Goal: Information Seeking & Learning: Learn about a topic

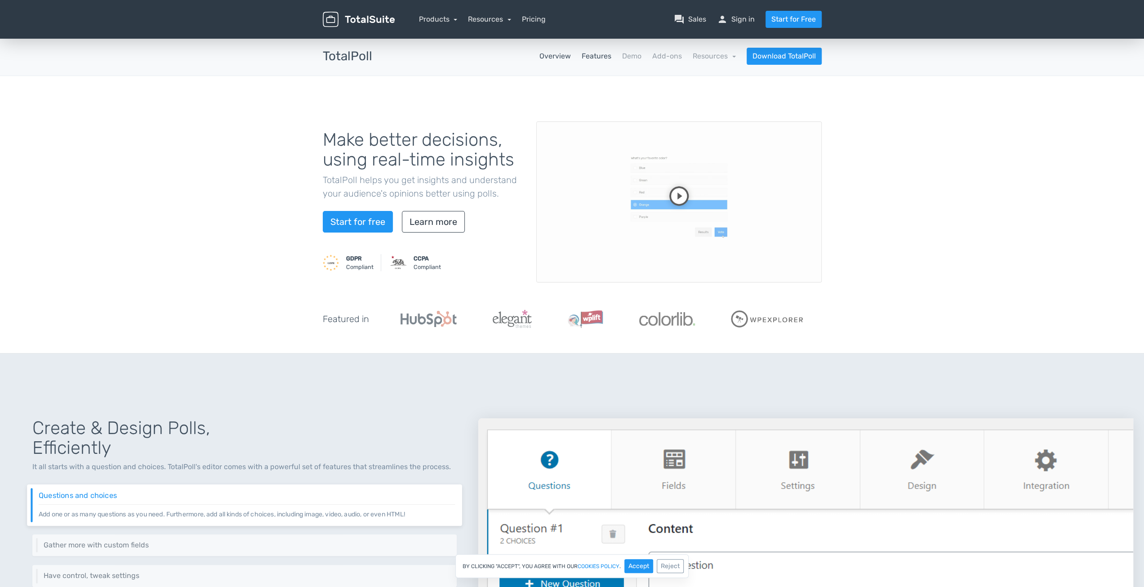
click at [598, 52] on link "Features" at bounding box center [597, 56] width 30 height 11
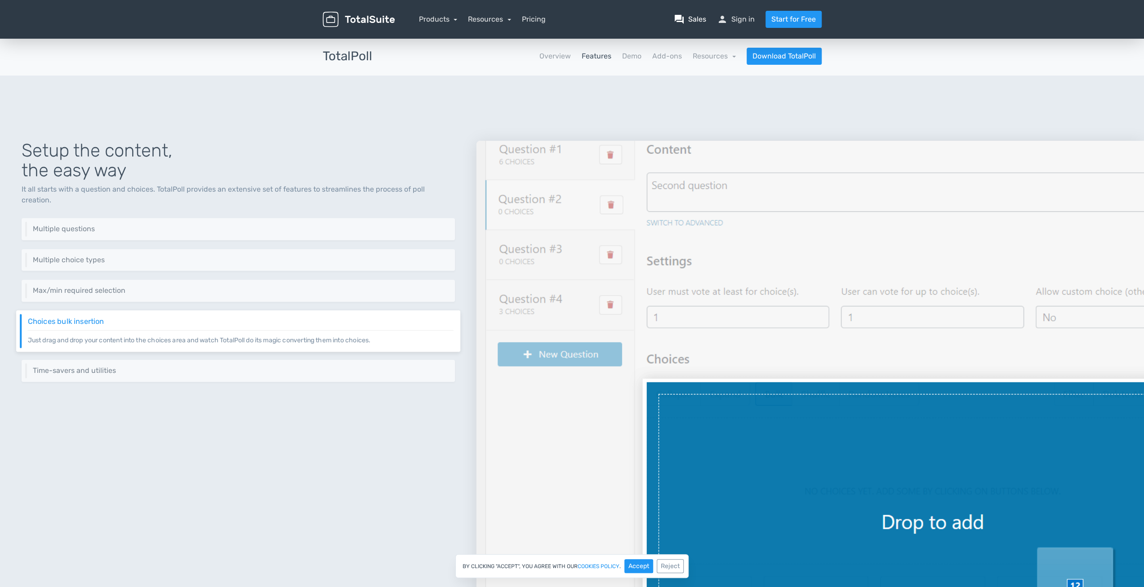
click at [702, 18] on link "question_answer Sales" at bounding box center [690, 19] width 32 height 11
